Goal: Find specific page/section: Find specific page/section

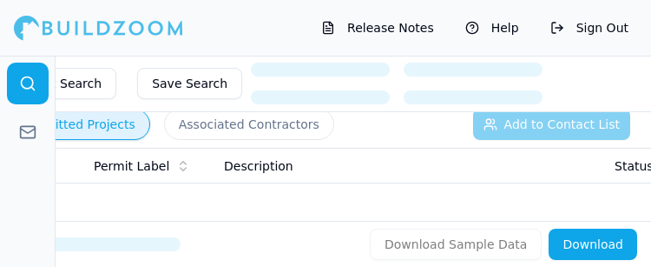
scroll to position [301, 0]
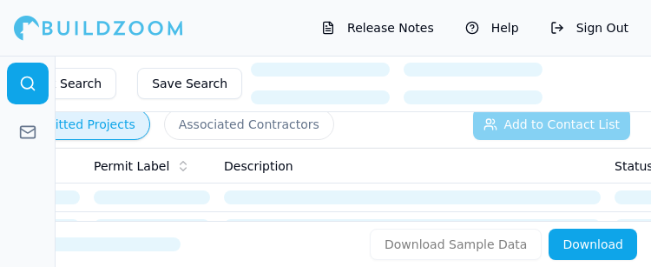
click at [21, 77] on icon at bounding box center [27, 83] width 17 height 17
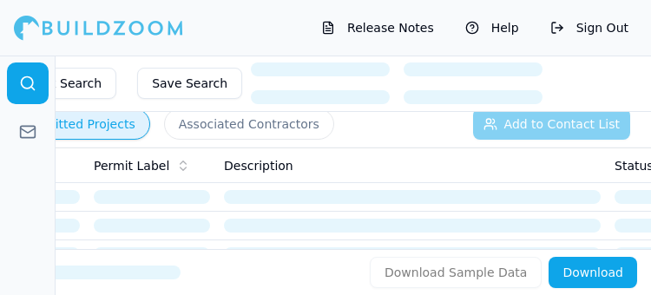
click at [94, 22] on div at bounding box center [98, 27] width 169 height 35
click at [96, 12] on div at bounding box center [98, 27] width 169 height 35
click at [117, 26] on div at bounding box center [98, 27] width 169 height 35
click at [109, 16] on div at bounding box center [98, 27] width 169 height 35
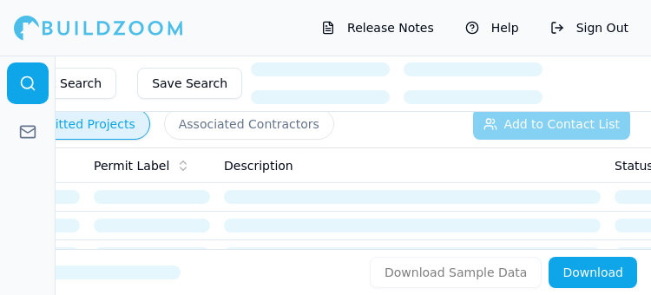
click at [107, 17] on div at bounding box center [98, 27] width 169 height 35
click at [102, 28] on div at bounding box center [98, 27] width 169 height 35
click at [87, 11] on div at bounding box center [98, 27] width 169 height 35
